Goal: Information Seeking & Learning: Check status

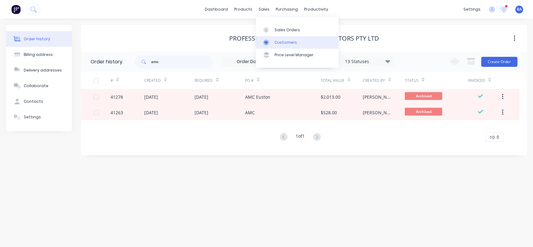
click at [289, 42] on div "Customers" at bounding box center [285, 43] width 22 height 6
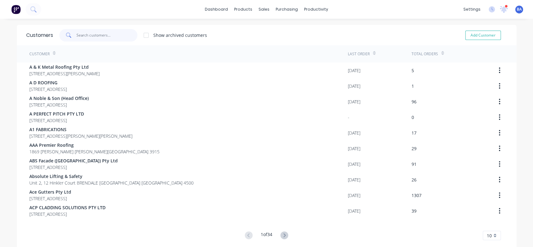
click at [106, 35] on input "text" at bounding box center [107, 35] width 61 height 12
type input "[PERSON_NAME]"
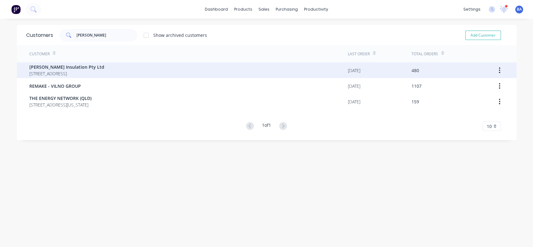
click at [92, 68] on span "[PERSON_NAME] Insulation Pty Ltd" at bounding box center [66, 67] width 75 height 7
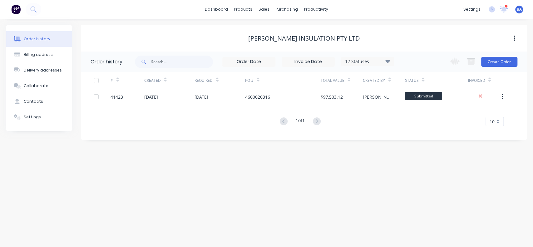
click at [392, 61] on div "12 Statuses" at bounding box center [367, 61] width 52 height 7
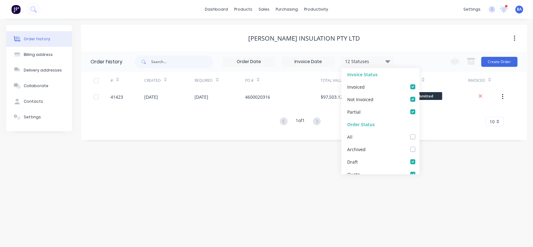
click at [419, 133] on label at bounding box center [419, 133] width 0 height 0
click at [419, 136] on input "checkbox" at bounding box center [421, 136] width 5 height 6
checkbox input "true"
click at [471, 186] on div "Order history Billing address Delivery addresses Collaborate Contacts Settings …" at bounding box center [266, 133] width 533 height 228
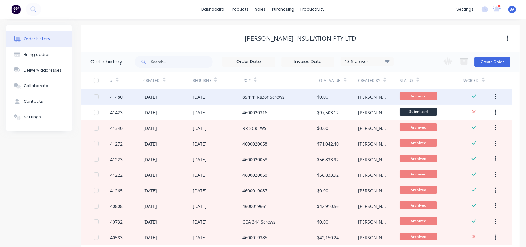
click at [248, 96] on div "85mm Razor Screws" at bounding box center [264, 97] width 42 height 7
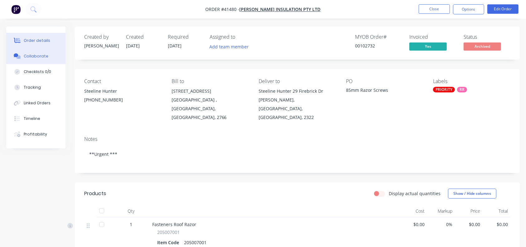
click at [35, 56] on div "Collaborate" at bounding box center [36, 56] width 25 height 6
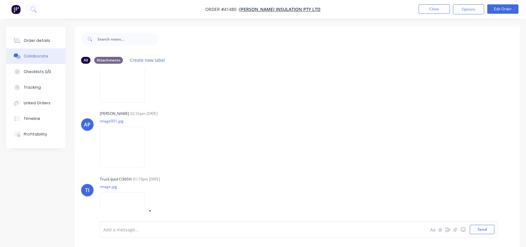
scroll to position [50, 0]
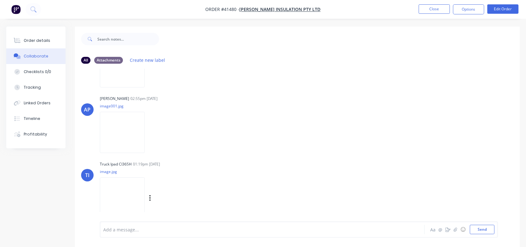
click at [118, 192] on img at bounding box center [122, 197] width 45 height 41
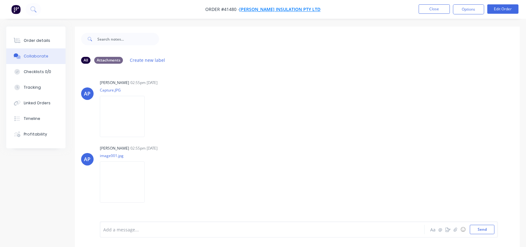
drag, startPoint x: 212, startPoint y: 8, endPoint x: 302, endPoint y: 6, distance: 89.6
click at [302, 6] on nav "Order #41480 - [PERSON_NAME] Insulation Pty Ltd Close Options Edit Order" at bounding box center [263, 9] width 526 height 19
copy span "Order #41480 -"
click at [33, 39] on div "Order details" at bounding box center [37, 41] width 27 height 6
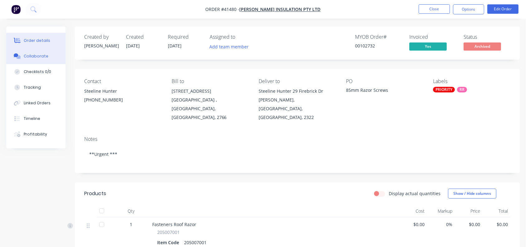
click at [26, 58] on div "Collaborate" at bounding box center [36, 56] width 25 height 6
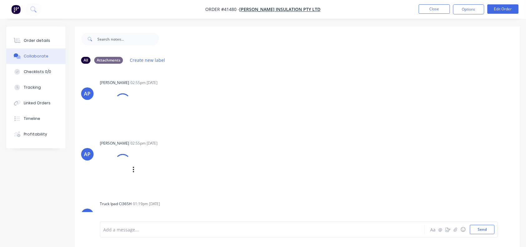
scroll to position [35, 0]
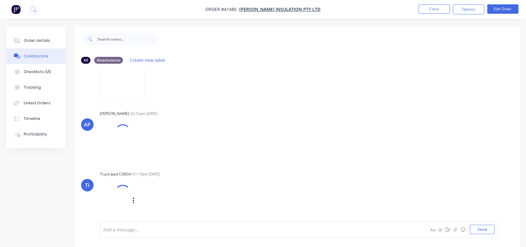
click at [108, 200] on div at bounding box center [115, 200] width 31 height 41
click at [121, 193] on img at bounding box center [122, 212] width 45 height 41
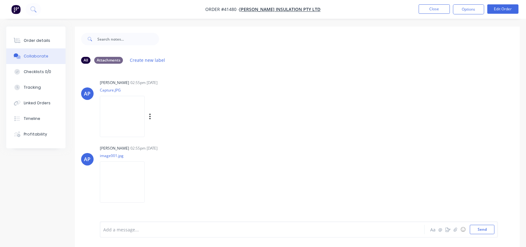
scroll to position [50, 0]
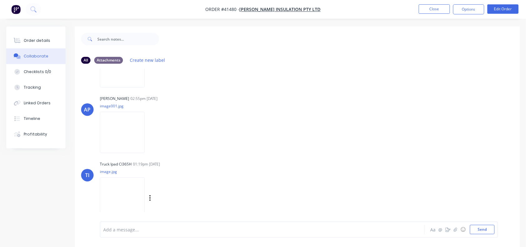
click at [122, 183] on img at bounding box center [122, 197] width 45 height 41
click at [35, 114] on button "Timeline" at bounding box center [35, 119] width 59 height 16
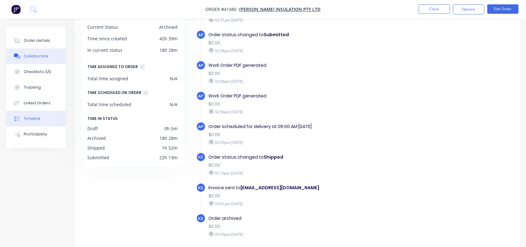
click at [41, 50] on button "Collaborate" at bounding box center [35, 56] width 59 height 16
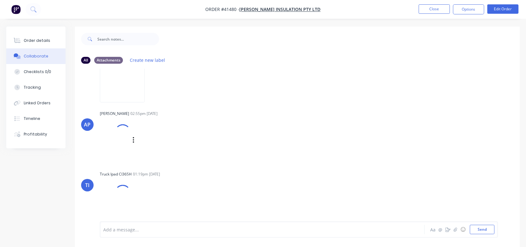
scroll to position [35, 0]
click at [121, 189] on img at bounding box center [122, 207] width 45 height 41
